Goal: Complete application form

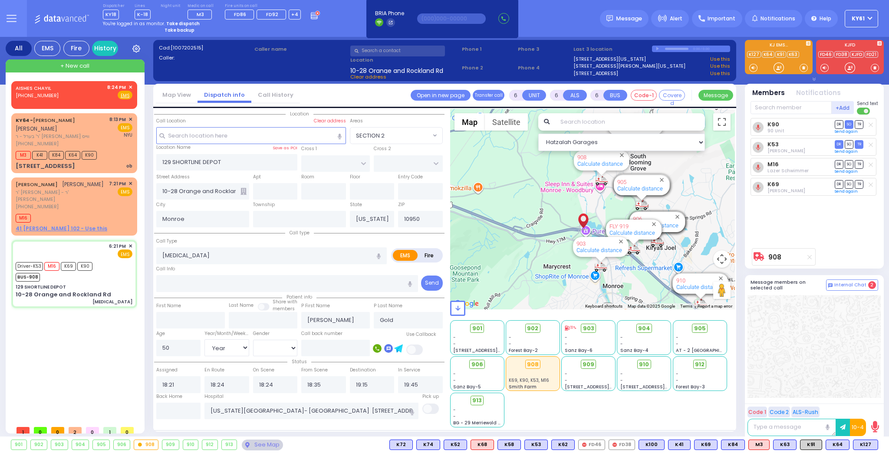
select select
select select "Year"
select select "[DEMOGRAPHIC_DATA]"
type input "50"
click at [311, 14] on icon at bounding box center [316, 15] width 10 height 10
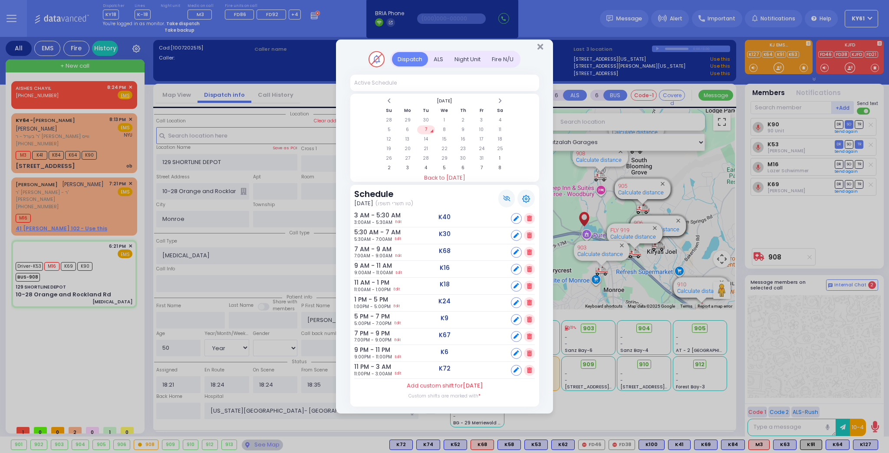
select select
radio input "true"
select select "Year"
select select "[DEMOGRAPHIC_DATA]"
select select "Hatzalah Garages"
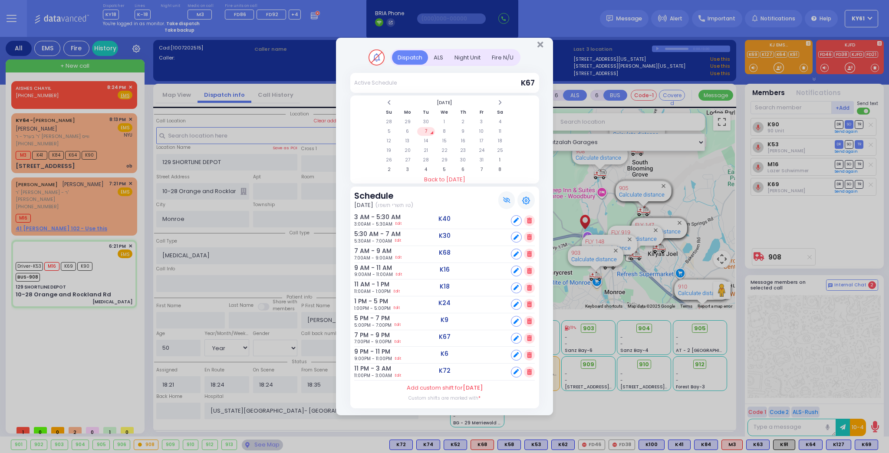
click at [302, 51] on div "Dispatch Active Schedule K67" at bounding box center [444, 226] width 889 height 453
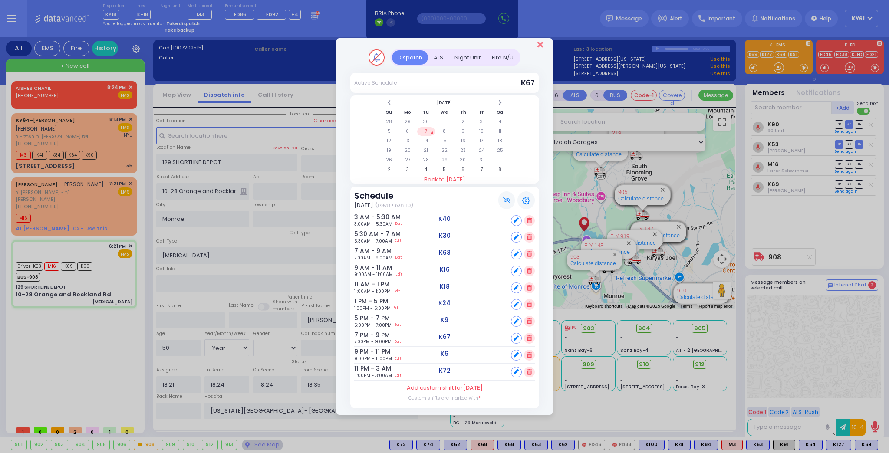
click at [538, 46] on icon "Close" at bounding box center [541, 44] width 6 height 9
